Goal: Navigation & Orientation: Find specific page/section

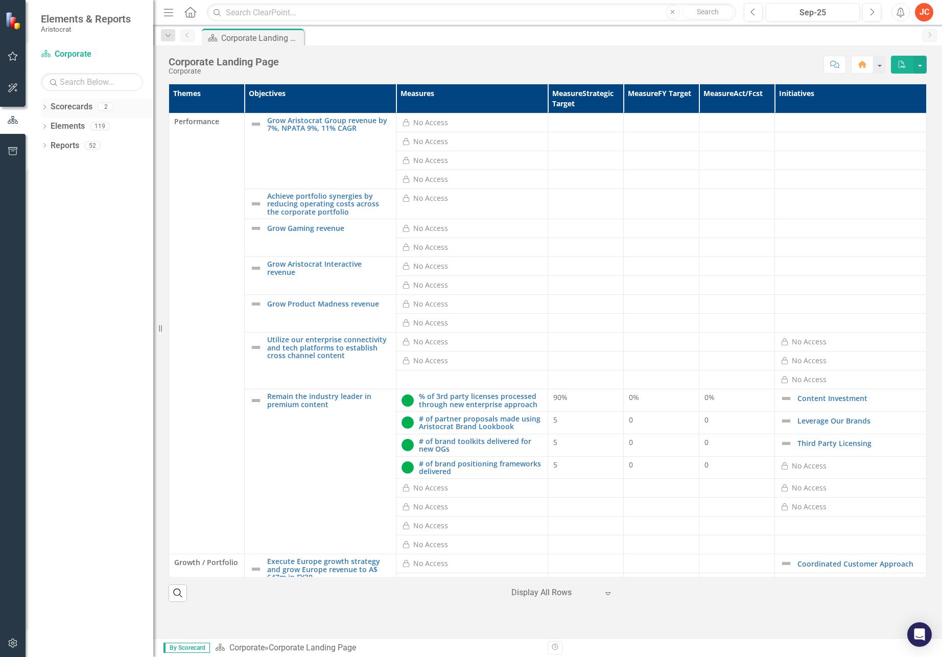
click at [63, 107] on link "Scorecards" at bounding box center [72, 107] width 42 height 12
click at [103, 107] on div "2" at bounding box center [106, 107] width 16 height 9
click at [44, 104] on div "Dropdown" at bounding box center [44, 108] width 7 height 9
click at [53, 125] on icon "Dropdown" at bounding box center [50, 126] width 8 height 6
click at [83, 146] on link "Group Functions" at bounding box center [109, 146] width 87 height 12
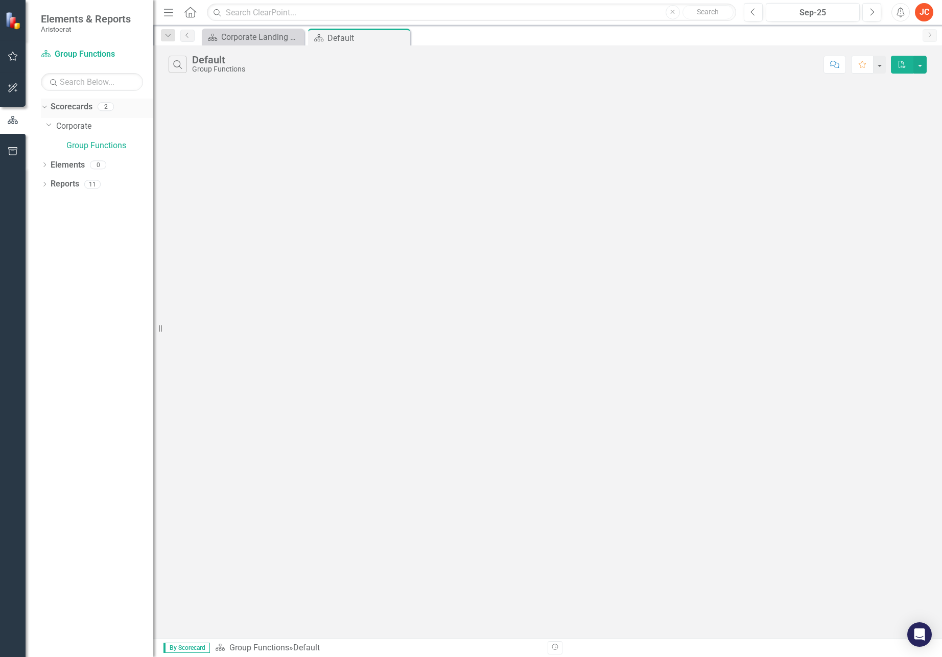
click at [80, 105] on link "Scorecards" at bounding box center [72, 107] width 42 height 12
click at [104, 107] on div "2" at bounding box center [106, 107] width 16 height 9
click at [249, 45] on div "Search Default Group Functions Comment Favorite PDF" at bounding box center [547, 61] width 788 height 33
click at [252, 41] on div "Corporate Landing Page" at bounding box center [254, 37] width 67 height 13
